Goal: Answer question/provide support

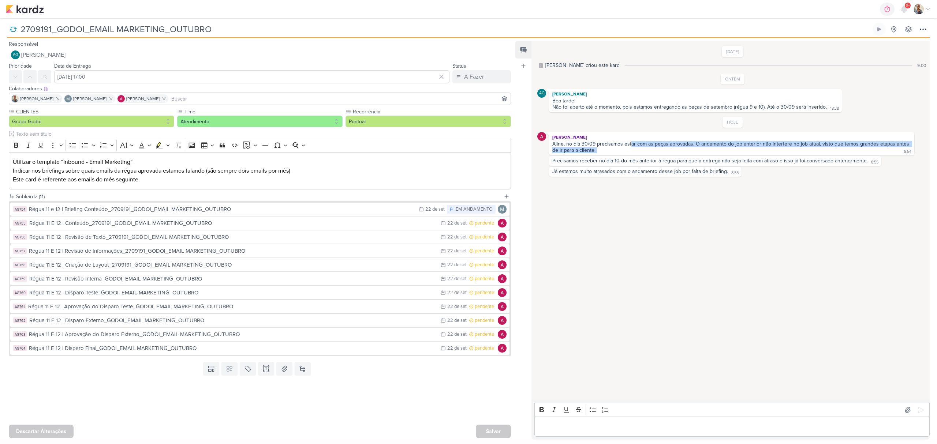
drag, startPoint x: 630, startPoint y: 144, endPoint x: 861, endPoint y: 156, distance: 231.2
click at [861, 156] on div "Alessandra Gomes Aline, no dia 30/09 precisamos estar com as peças aprovadas. O…" at bounding box center [731, 143] width 365 height 23
drag, startPoint x: 565, startPoint y: 107, endPoint x: 706, endPoint y: 98, distance: 141.5
click at [706, 98] on span "Boa tarde! Não foi aberto até o momento, pois estamos entregando as peças de se…" at bounding box center [695, 104] width 286 height 12
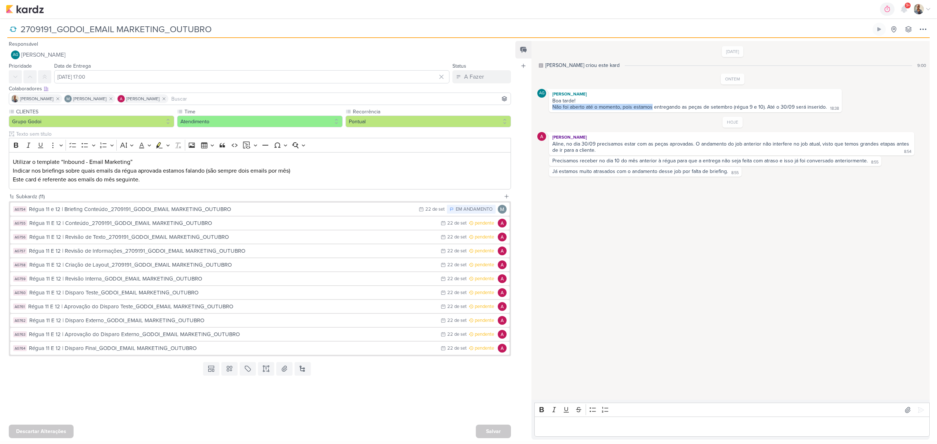
drag, startPoint x: 652, startPoint y: 108, endPoint x: 851, endPoint y: 100, distance: 198.5
click at [851, 100] on div "AG Aline Gimenez Graciano Boa tarde! Não foi aberto até o momento, pois estamos…" at bounding box center [732, 100] width 390 height 23
drag, startPoint x: 557, startPoint y: 146, endPoint x: 649, endPoint y: 145, distance: 91.9
click at [649, 145] on div "Aline, no dia 30/09 precisamos estar com as peças aprovadas. O andamento do job…" at bounding box center [731, 147] width 358 height 12
drag, startPoint x: 600, startPoint y: 157, endPoint x: 713, endPoint y: 158, distance: 112.7
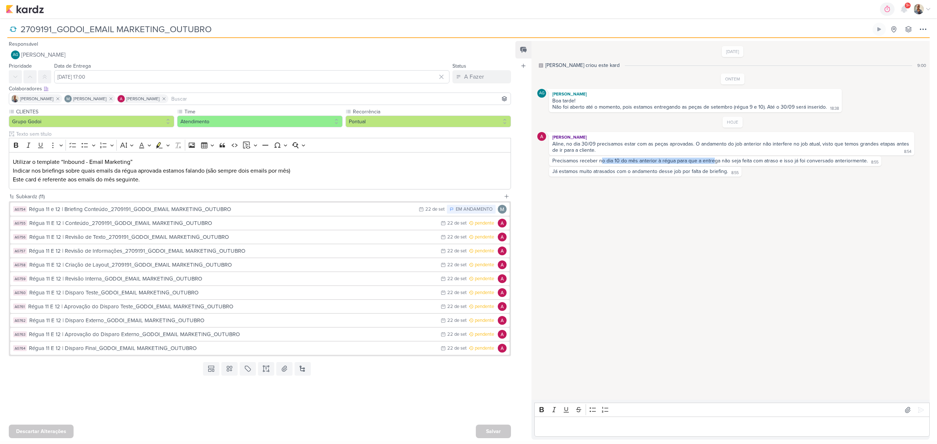
click at [713, 158] on div "Precisamos receber no dia 10 do mês anterior à régua para que a entrega não sej…" at bounding box center [715, 161] width 332 height 10
drag, startPoint x: 723, startPoint y: 161, endPoint x: 927, endPoint y: 155, distance: 203.9
click at [927, 155] on div "10/9/25 Alessandra criou este kard 9:00 ONTEM AG" at bounding box center [729, 221] width 397 height 358
click at [701, 247] on div "10/9/25 Alessandra criou este kard 9:00 ONTEM AG" at bounding box center [729, 221] width 397 height 358
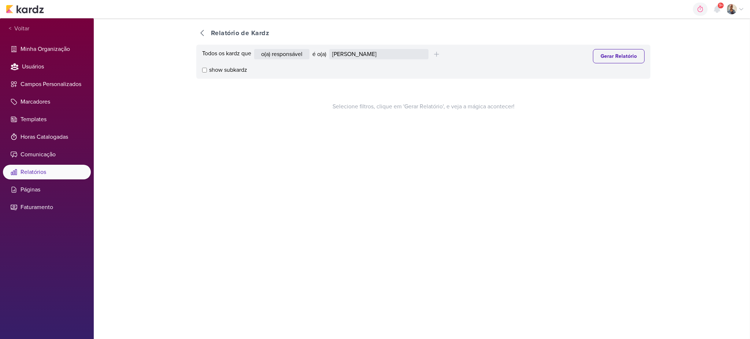
select select "1389"
click at [374, 53] on select "Alessandra Gomes Aline Gimenez Graciano Caroline Traven De Andrade Eduardo Quar…" at bounding box center [378, 54] width 99 height 10
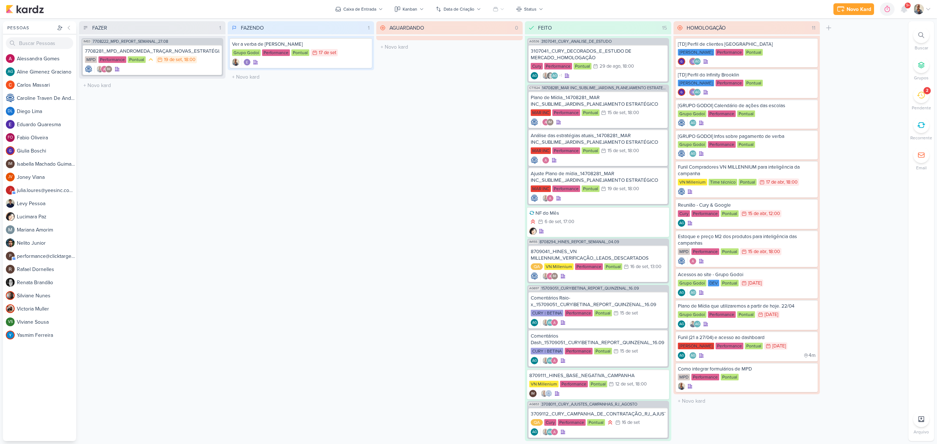
click at [924, 102] on div "2" at bounding box center [921, 95] width 16 height 16
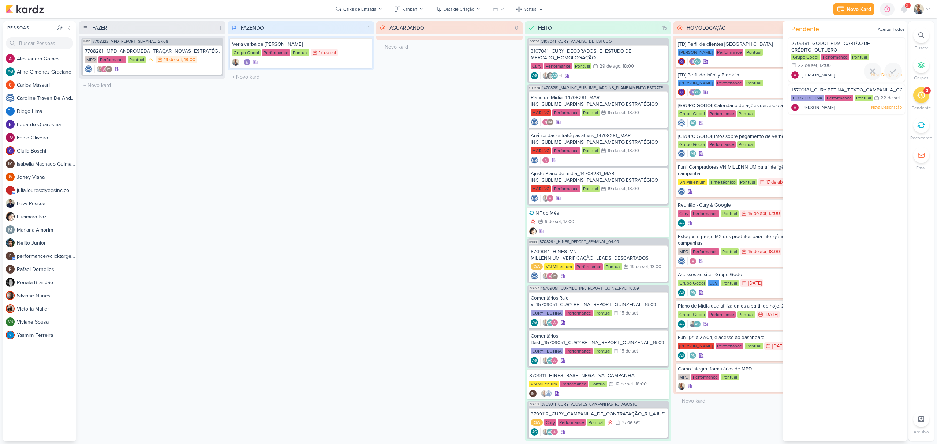
click at [840, 75] on div "Alessandra Gomes Nova Designação" at bounding box center [846, 74] width 111 height 7
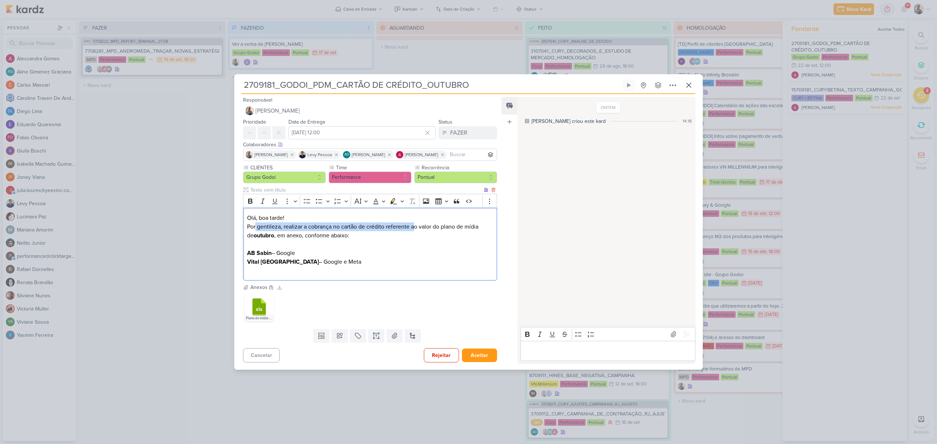
drag, startPoint x: 255, startPoint y: 229, endPoint x: 414, endPoint y: 227, distance: 158.1
click at [414, 227] on p "Por gentileza, realizar a cobrança no cartão de crédito referente ao valor do p…" at bounding box center [370, 236] width 246 height 26
click at [314, 242] on p "Por gentileza, realizar a cobrança no cartão de crédito referente ao valor do p…" at bounding box center [370, 236] width 246 height 26
click at [259, 307] on icon at bounding box center [260, 308] width 14 height 18
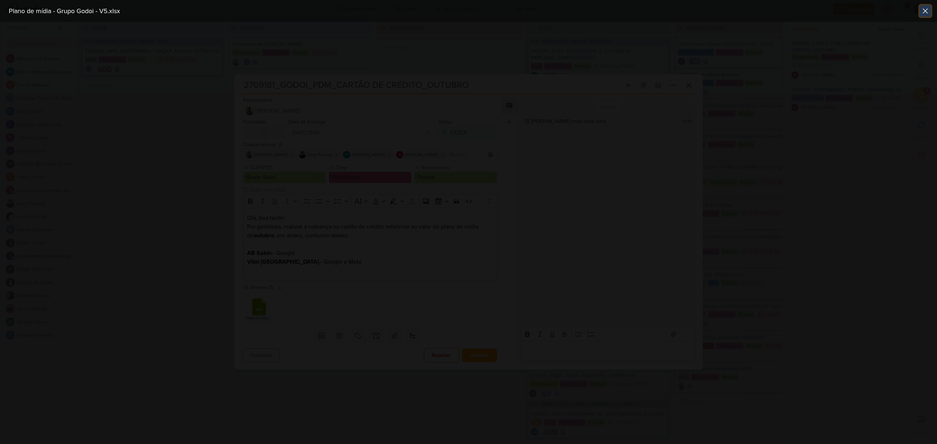
click at [923, 8] on icon at bounding box center [925, 11] width 9 height 9
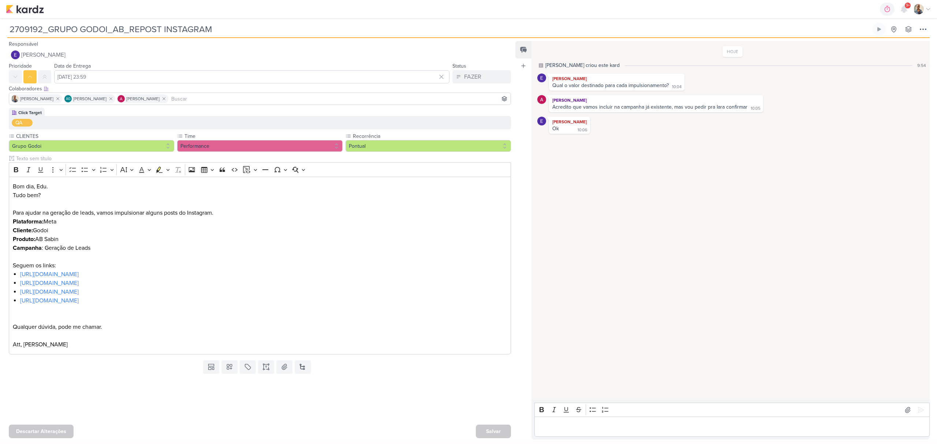
click at [606, 434] on div "Editor editing area: main" at bounding box center [731, 427] width 395 height 20
click at [917, 412] on icon at bounding box center [920, 410] width 7 height 7
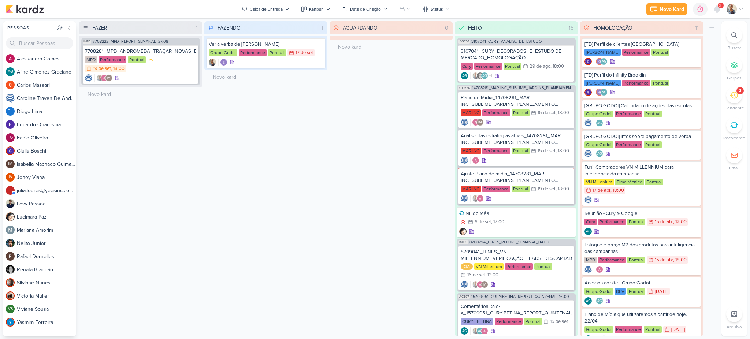
drag, startPoint x: 741, startPoint y: 98, endPoint x: 737, endPoint y: 96, distance: 4.6
click at [741, 98] on li "3 [GEOGRAPHIC_DATA]" at bounding box center [734, 99] width 26 height 24
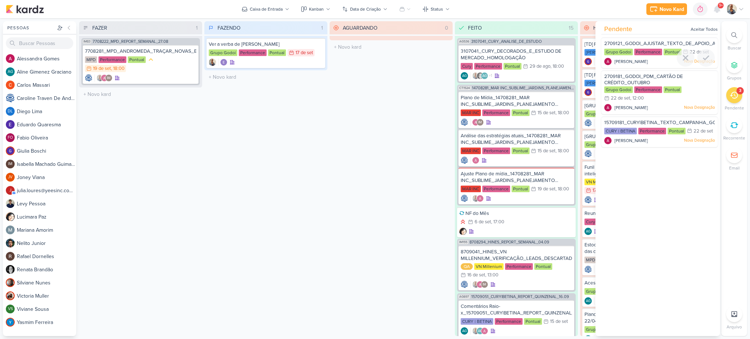
click at [637, 59] on span "[PERSON_NAME]" at bounding box center [630, 61] width 33 height 7
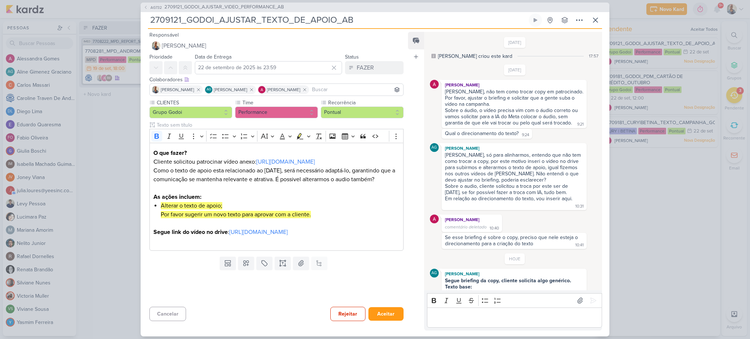
scroll to position [42, 0]
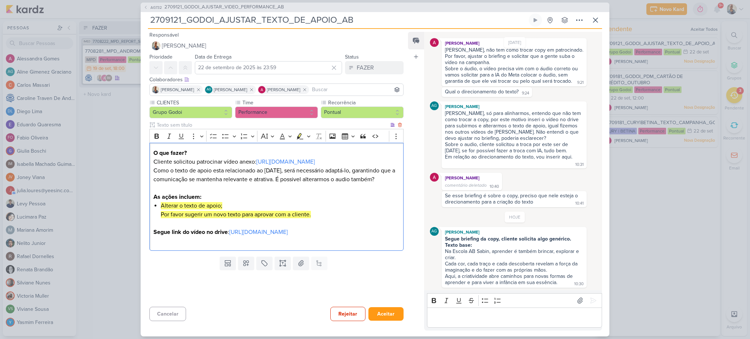
drag, startPoint x: 184, startPoint y: 179, endPoint x: 390, endPoint y: 182, distance: 206.8
click at [390, 182] on p "Como o texto de apoio esta relacionado ao [DATE], será necessário adaptá-lo, ga…" at bounding box center [276, 179] width 246 height 26
click at [187, 161] on p "O que fazer? Cliente solicitou patrocinar vídeo anexo: [URL][DOMAIN_NAME]" at bounding box center [276, 158] width 246 height 18
drag, startPoint x: 167, startPoint y: 161, endPoint x: 255, endPoint y: 163, distance: 88.2
click at [255, 163] on p "O que fazer? Cliente solicitou patrocinar vídeo anexo: [URL][DOMAIN_NAME]" at bounding box center [276, 158] width 246 height 18
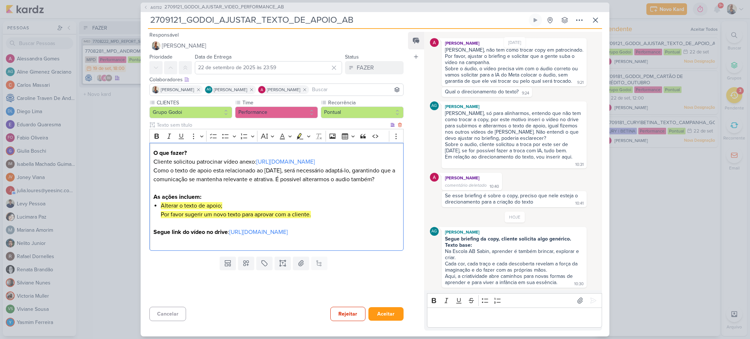
click at [255, 174] on p "Como o texto de apoio esta relacionado ao [DATE], será necessário adaptá-lo, ga…" at bounding box center [276, 179] width 246 height 26
drag, startPoint x: 162, startPoint y: 171, endPoint x: 247, endPoint y: 173, distance: 84.6
click at [247, 173] on p "Como o texto de apoio esta relacionado ao [DATE], será necessário adaptá-lo, ga…" at bounding box center [276, 179] width 246 height 26
click at [243, 188] on p "Como o texto de apoio esta relacionado ao [DATE], será necessário adaptá-lo, ga…" at bounding box center [276, 179] width 246 height 26
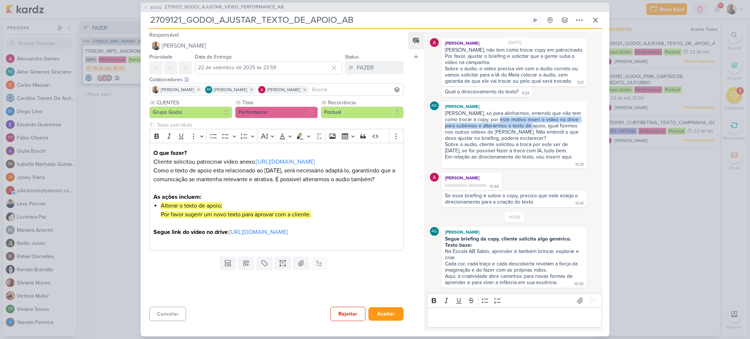
drag, startPoint x: 492, startPoint y: 122, endPoint x: 526, endPoint y: 127, distance: 34.8
click at [526, 127] on div "[PERSON_NAME], só para alinharmos, entendo que não tem como trocar a copy, por …" at bounding box center [514, 125] width 138 height 31
click at [528, 136] on div "[PERSON_NAME], só para alinharmos, entendo que não tem como trocar a copy, por …" at bounding box center [514, 125] width 138 height 31
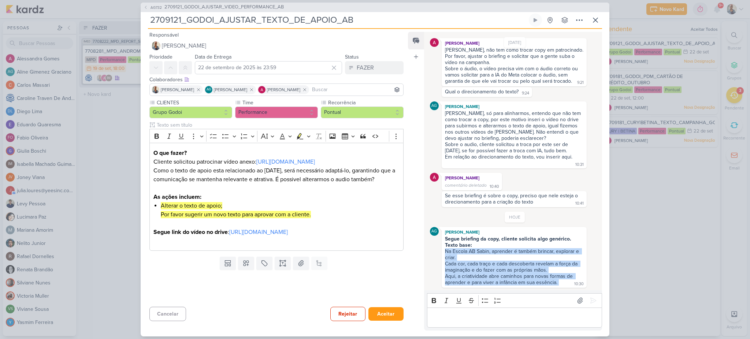
drag, startPoint x: 557, startPoint y: 281, endPoint x: 446, endPoint y: 251, distance: 115.5
click at [446, 251] on div "Segue briefing da copy, cliente solicita algo genérico. Texto base: Na Escola A…" at bounding box center [514, 261] width 142 height 51
copy div "Na Escola AB Sabin, aprender é também brincar, explorar e criar. Cada cor, cada…"
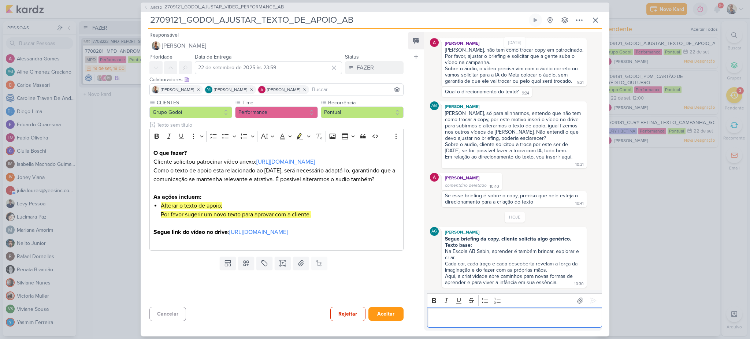
click at [494, 328] on div "Rich Text Editor Bold Italic Underline Strikethrough Bulleted List Numbered Lis…" at bounding box center [513, 310] width 178 height 40
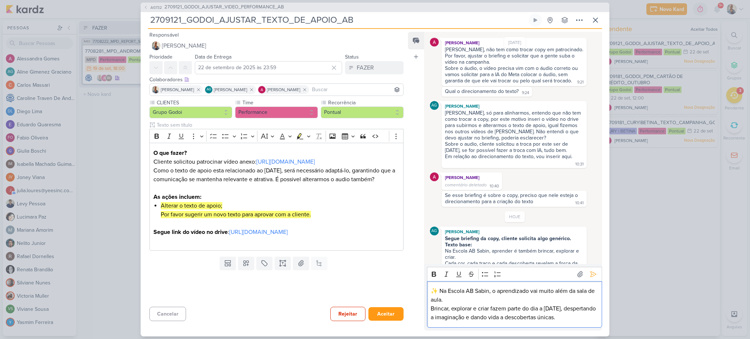
scroll to position [68, 0]
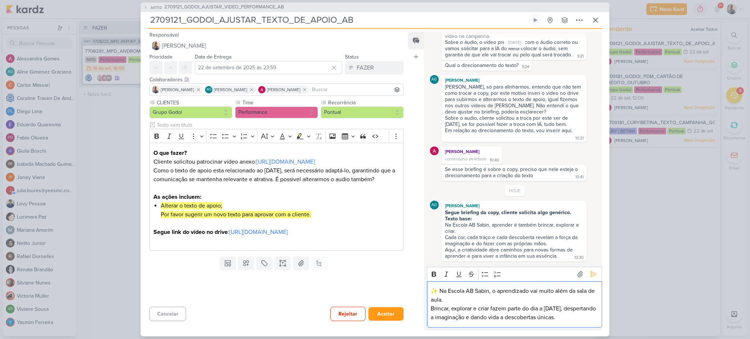
click at [472, 300] on p "✨ Na Escola AB Sabin, o aprendizado vai muito além da sala de aula. Brincar, ex…" at bounding box center [513, 304] width 167 height 35
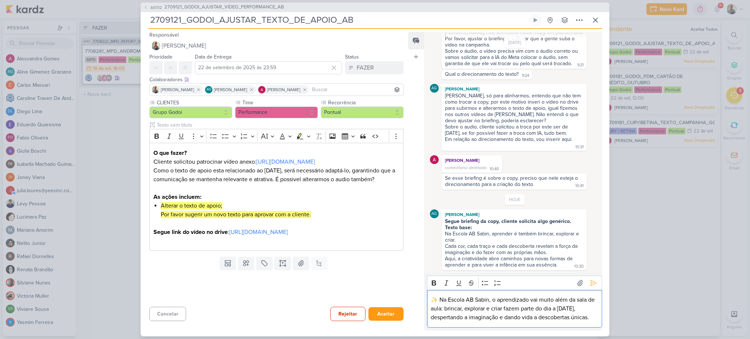
click at [499, 322] on p "✨ Na Escola AB Sabin, o aprendizado vai muito além da sala de aula: brincar, ex…" at bounding box center [513, 308] width 167 height 26
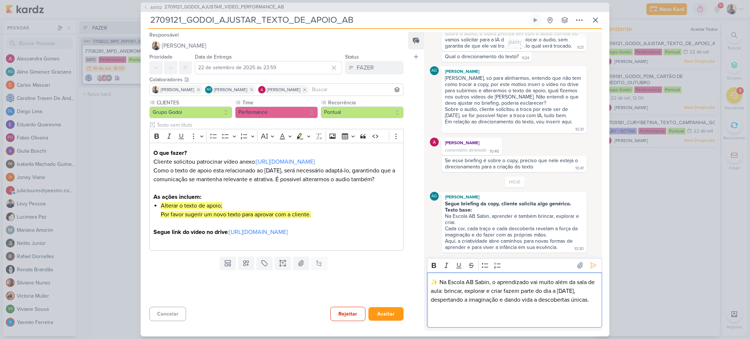
scroll to position [86, 0]
click at [449, 313] on p "Editor editing area: main" at bounding box center [513, 317] width 167 height 9
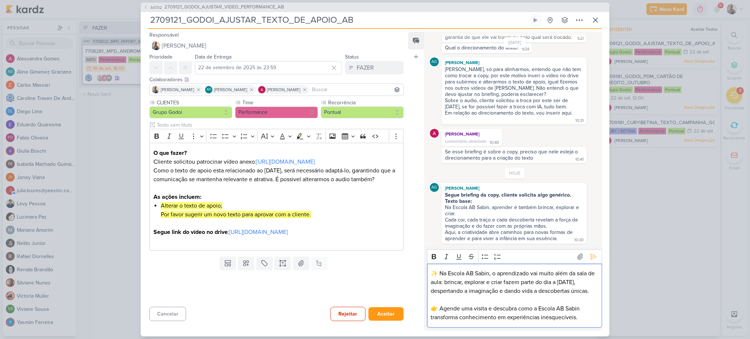
click at [444, 302] on p "Editor editing area: main" at bounding box center [513, 299] width 167 height 9
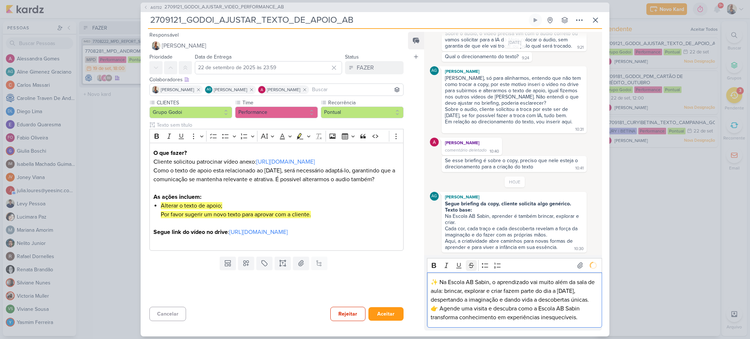
scroll to position [96, 0]
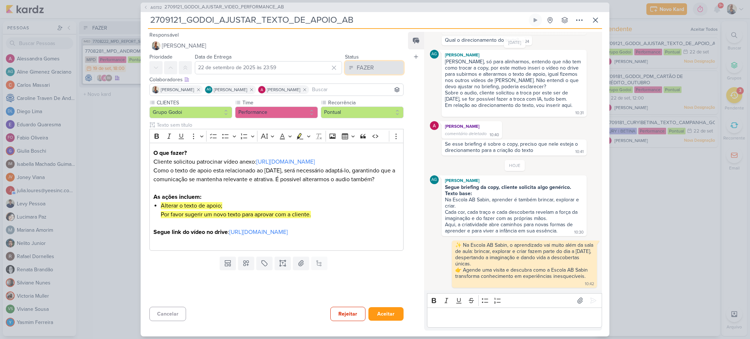
click at [375, 68] on button "FAZER" at bounding box center [374, 67] width 59 height 13
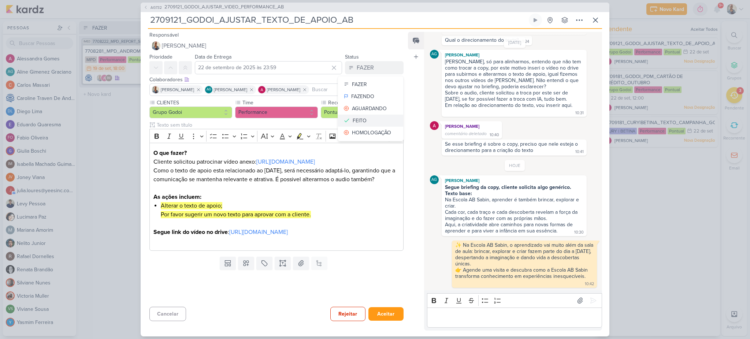
click at [352, 123] on div "FEITO" at bounding box center [359, 121] width 14 height 8
click at [382, 311] on button "Aceitar" at bounding box center [385, 314] width 35 height 14
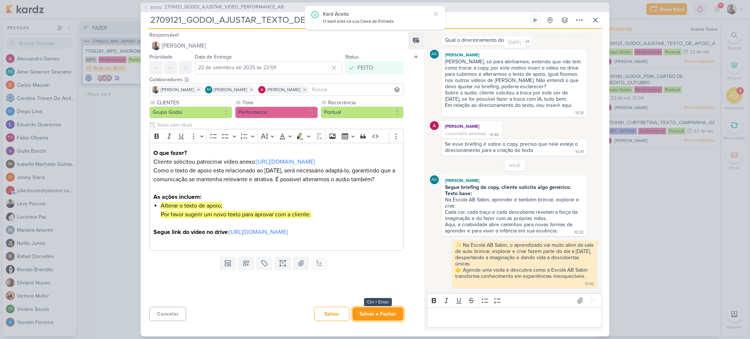
click at [382, 311] on button "Salvar e Fechar" at bounding box center [377, 314] width 51 height 14
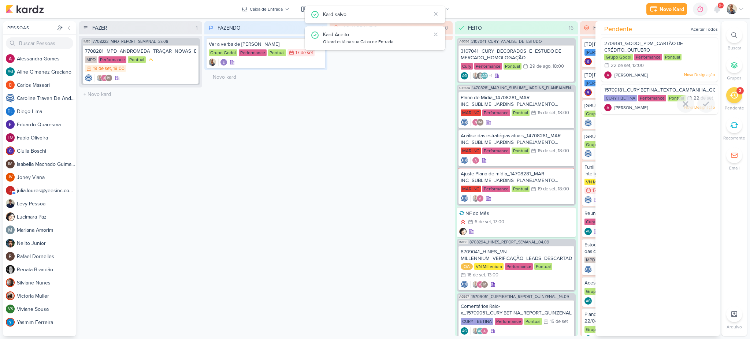
click at [658, 102] on div "CURY | BETINA Performance Pontual 22/9 [DATE]" at bounding box center [659, 98] width 111 height 8
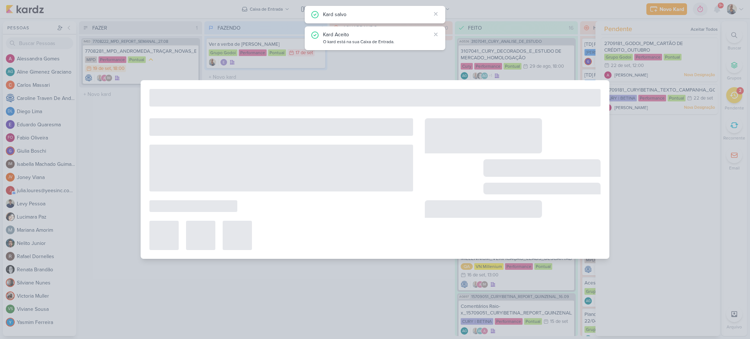
type input "15709181_CURY|BETINA_TEXTO_CAMPANHA_GOOGLE"
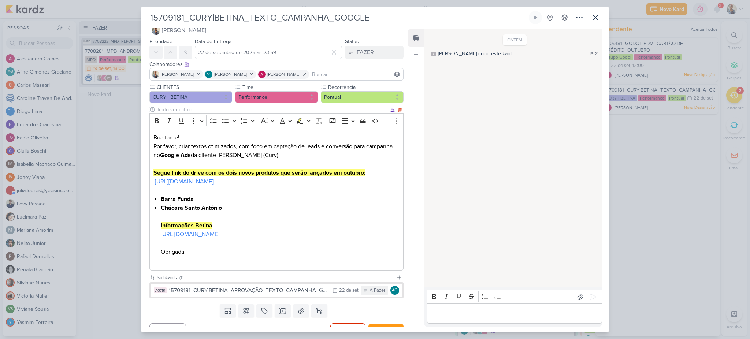
scroll to position [25, 0]
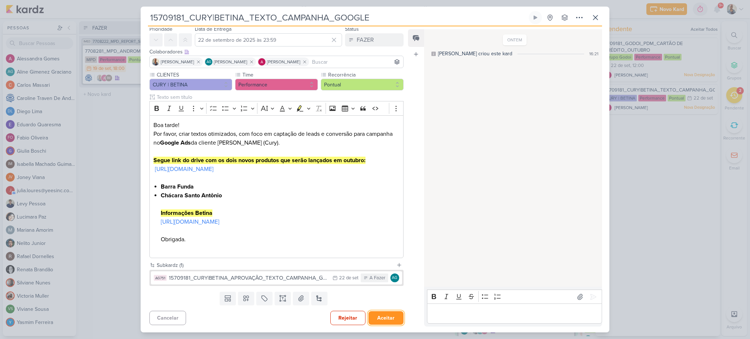
click at [378, 317] on button "Aceitar" at bounding box center [385, 318] width 35 height 14
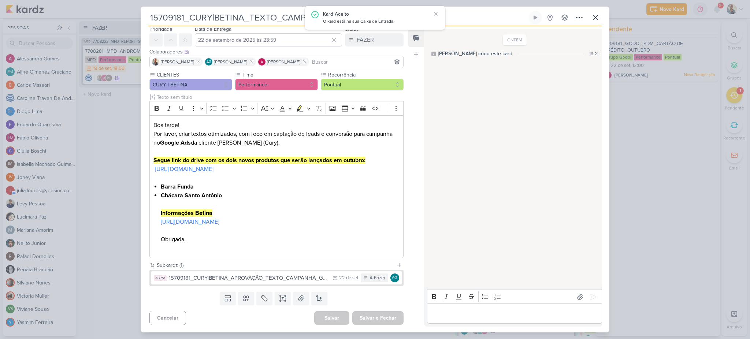
click at [378, 317] on div "Salvar e Fechar Ctrl + Enter" at bounding box center [377, 318] width 51 height 14
click at [592, 19] on icon at bounding box center [595, 17] width 9 height 9
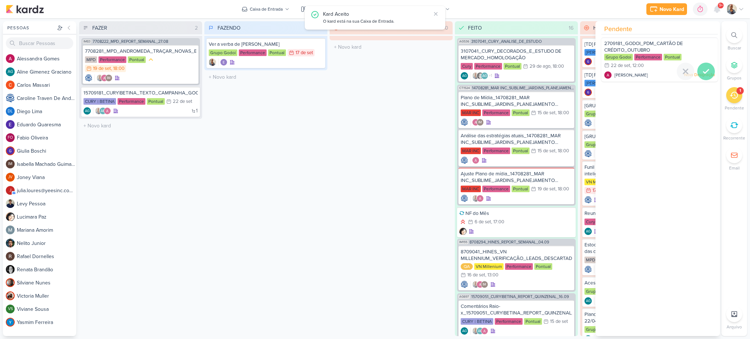
click at [698, 72] on div at bounding box center [706, 72] width 18 height 18
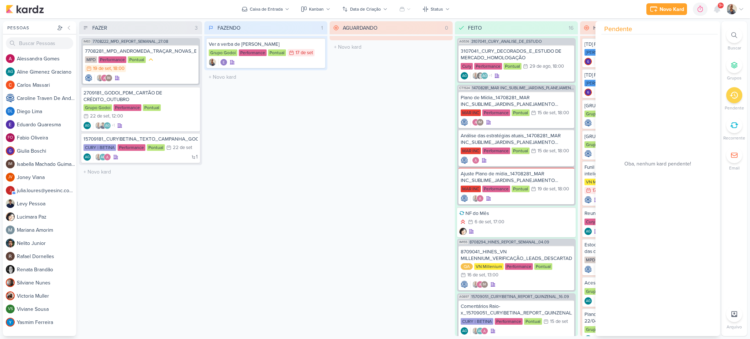
click at [365, 137] on div "AGUARDANDO 0 Mover Para Esquerda Mover Para Direita [GEOGRAPHIC_DATA] O título …" at bounding box center [390, 178] width 123 height 315
